Goal: Transaction & Acquisition: Download file/media

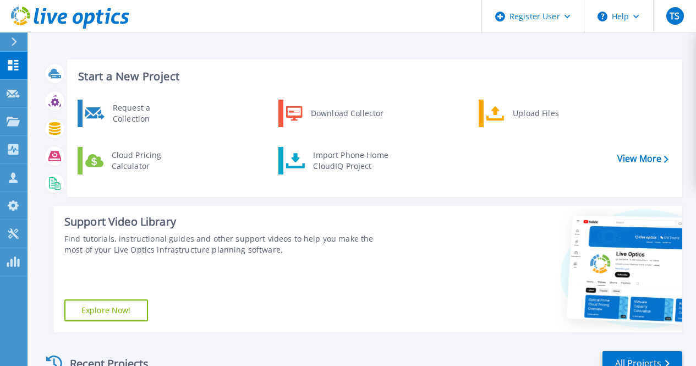
click at [12, 40] on icon at bounding box center [14, 41] width 6 height 9
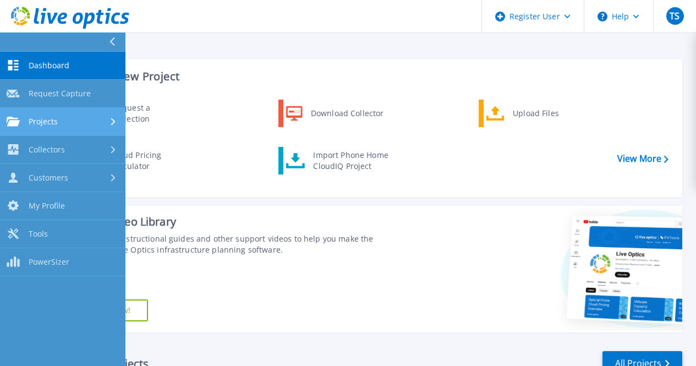
click at [94, 124] on div "Projects" at bounding box center [63, 122] width 112 height 10
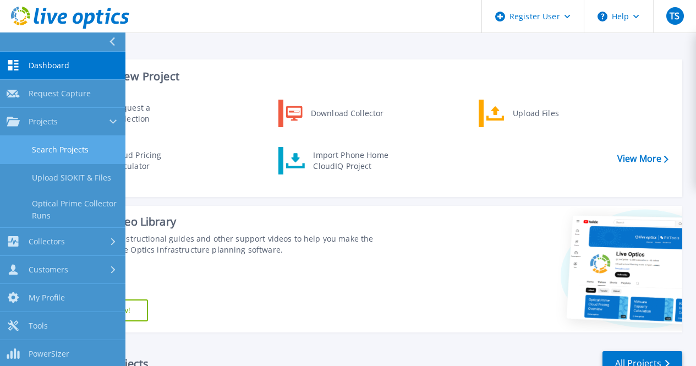
click at [73, 151] on link "Search Projects" at bounding box center [62, 150] width 125 height 28
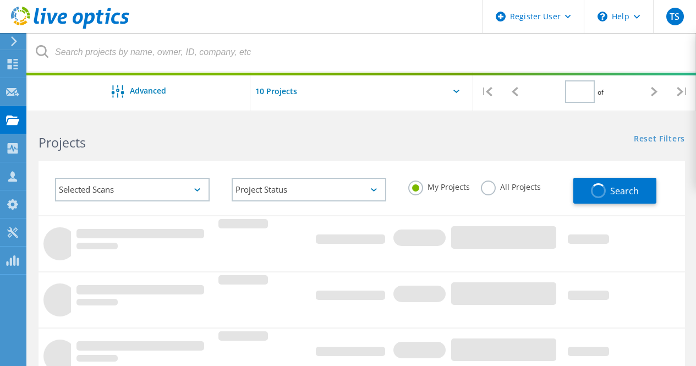
type input "1"
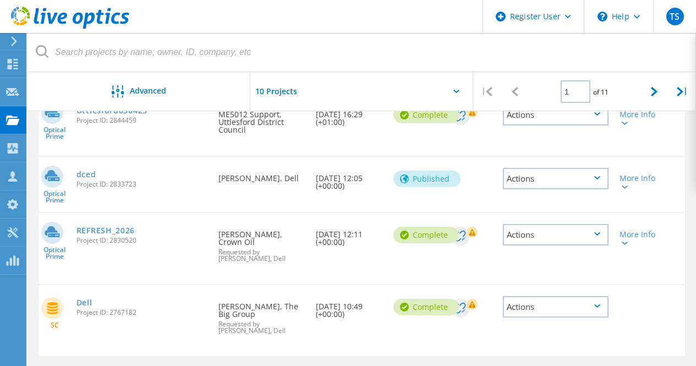
scroll to position [615, 0]
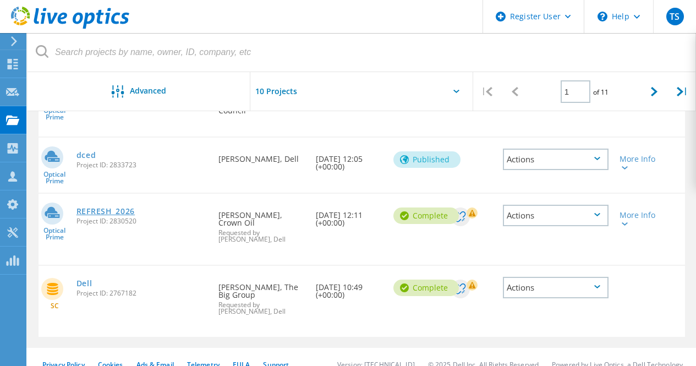
click at [118, 207] on link "REFRESH_2026" at bounding box center [105, 211] width 58 height 8
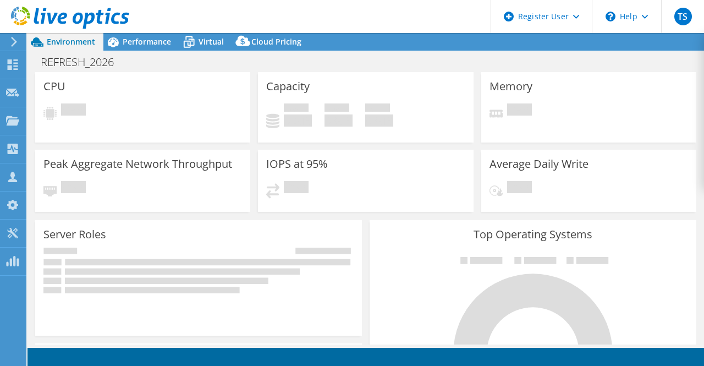
select select "EULondon"
select select "GBP"
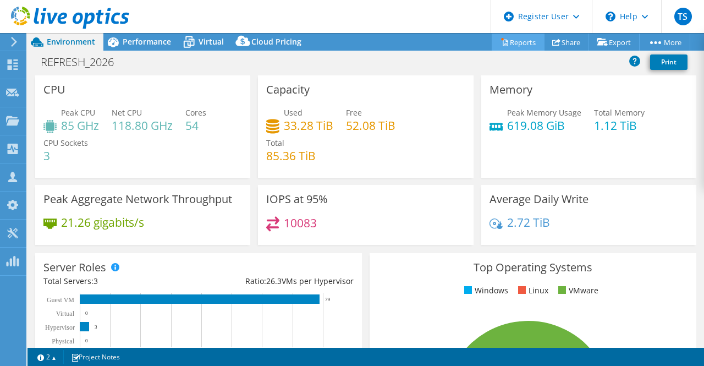
click at [522, 42] on link "Reports" at bounding box center [518, 42] width 53 height 17
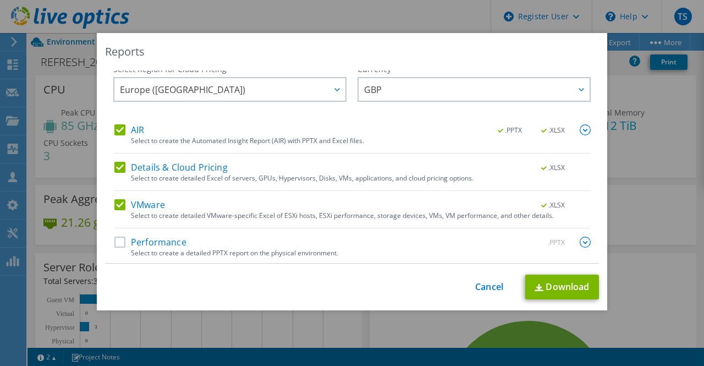
scroll to position [9, 0]
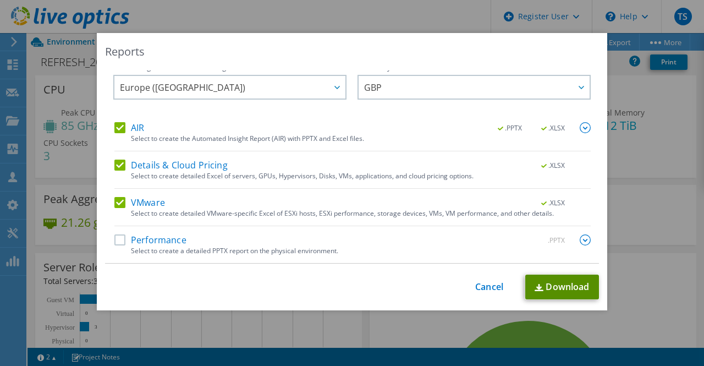
click at [561, 287] on link "Download" at bounding box center [562, 287] width 74 height 25
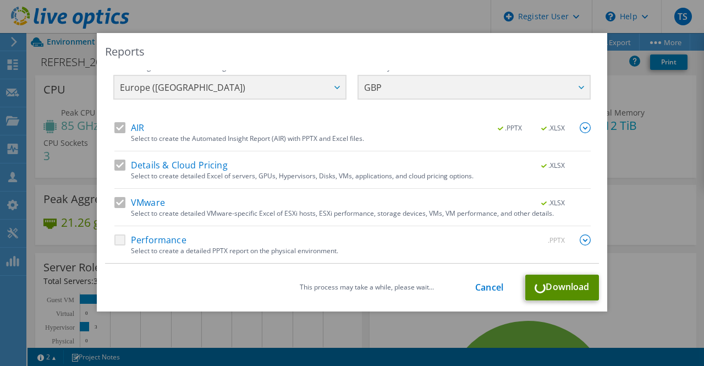
scroll to position [0, 0]
